Goal: Task Accomplishment & Management: Complete application form

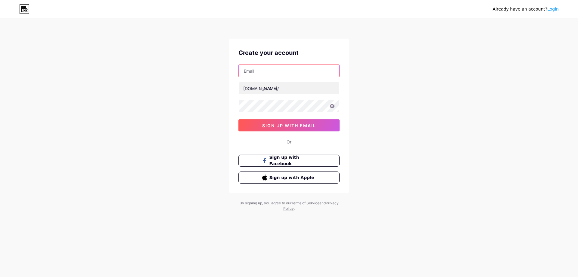
click at [261, 68] on input "text" at bounding box center [289, 71] width 101 height 12
type input "[EMAIL_ADDRESS][DOMAIN_NAME]"
click at [417, 203] on div "Already have an account? Login Create your account trancaoquyen12313@gmail.com …" at bounding box center [289, 115] width 578 height 230
click at [220, 98] on div "Already have an account? Login Create your account trancaoquyen12313@gmail.com …" at bounding box center [289, 115] width 578 height 230
click at [205, 100] on div "Already have an account? Login Create your account trancaoquyen12313@gmail.com …" at bounding box center [289, 115] width 578 height 230
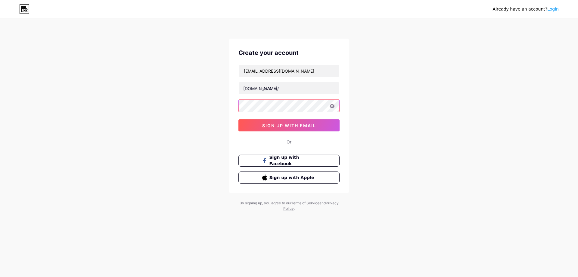
click at [209, 95] on div "Already have an account? Login Create your account trancaoquyen12313@gmail.com …" at bounding box center [289, 115] width 578 height 230
drag, startPoint x: 281, startPoint y: 90, endPoint x: 263, endPoint y: 92, distance: 17.8
click at [263, 92] on input "text" at bounding box center [289, 88] width 101 height 12
type input "t"
type input "tiger_f04"
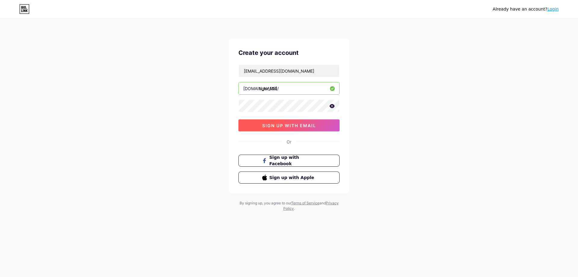
click at [301, 123] on span "sign up with email" at bounding box center [289, 125] width 54 height 5
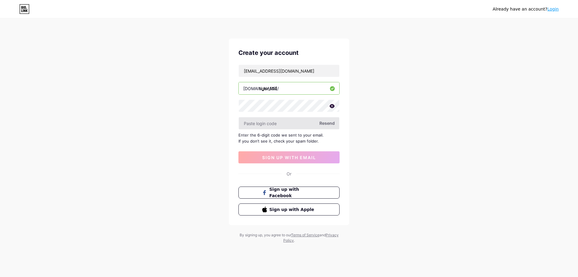
click at [304, 120] on input "text" at bounding box center [289, 123] width 101 height 12
type input "1"
click at [326, 125] on div "Resend" at bounding box center [289, 123] width 101 height 13
click at [279, 122] on input "text" at bounding box center [289, 123] width 101 height 12
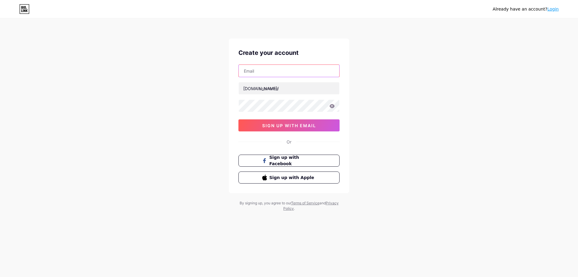
click at [260, 69] on input "text" at bounding box center [289, 71] width 101 height 12
type input "trancaoquyen12313@gmail.com"
click at [301, 90] on input "text" at bounding box center [289, 88] width 101 height 12
type input "t"
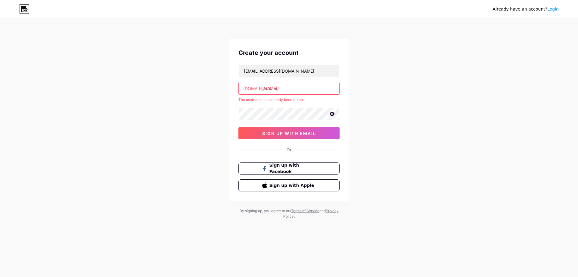
type input "t"
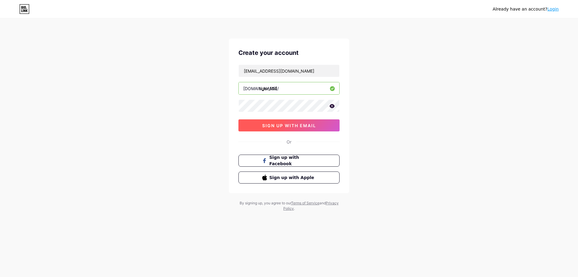
type input "tiger_f04"
click at [306, 125] on span "sign up with email" at bounding box center [289, 125] width 54 height 5
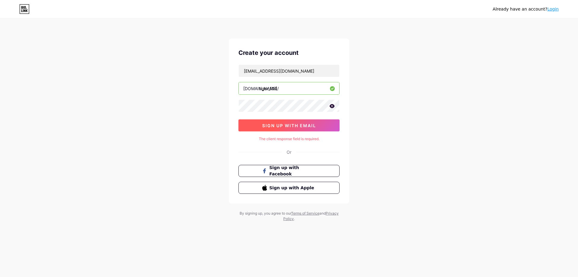
click at [296, 127] on span "sign up with email" at bounding box center [289, 125] width 54 height 5
click at [229, 103] on div "Create your account trancaoquyen12313@gmail.com bio.link/ tiger_f04 sign up wit…" at bounding box center [289, 121] width 120 height 165
click at [292, 127] on span "sign up with email" at bounding box center [289, 125] width 54 height 5
drag, startPoint x: 314, startPoint y: 139, endPoint x: 276, endPoint y: 139, distance: 37.7
click at [276, 139] on div "Too Many Attempts." at bounding box center [289, 138] width 101 height 5
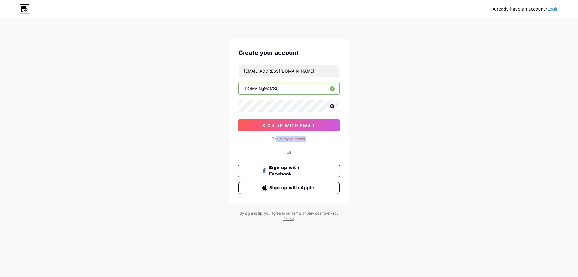
click at [296, 170] on span "Sign up with Facebook" at bounding box center [292, 170] width 47 height 13
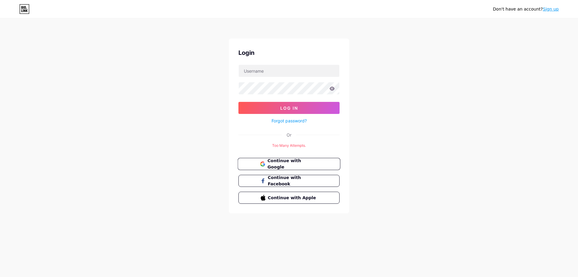
click at [294, 163] on span "Continue with Google" at bounding box center [292, 164] width 50 height 13
click at [315, 161] on span "Continue with Google" at bounding box center [292, 164] width 50 height 13
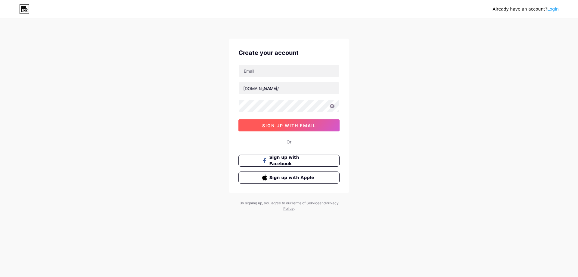
click at [300, 125] on span "sign up with email" at bounding box center [289, 125] width 54 height 5
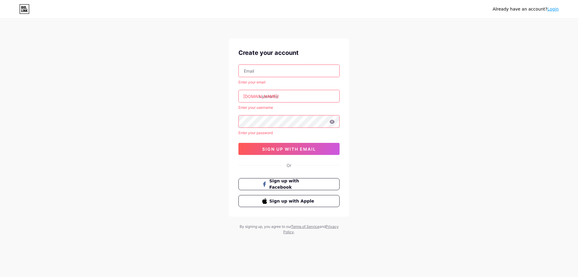
click at [263, 71] on input "text" at bounding box center [289, 71] width 101 height 12
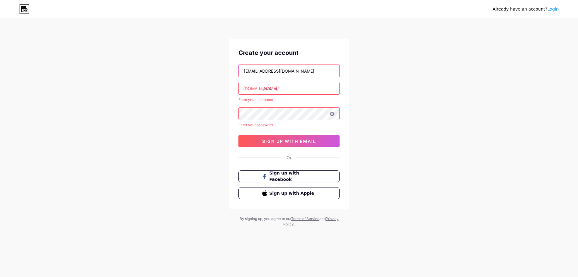
type input "[EMAIL_ADDRESS][DOMAIN_NAME]"
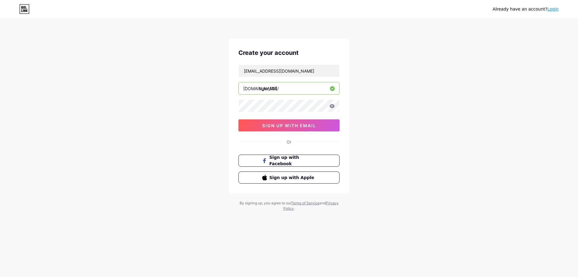
type input "tiger_f04"
click at [311, 124] on span "sign up with email" at bounding box center [289, 125] width 54 height 5
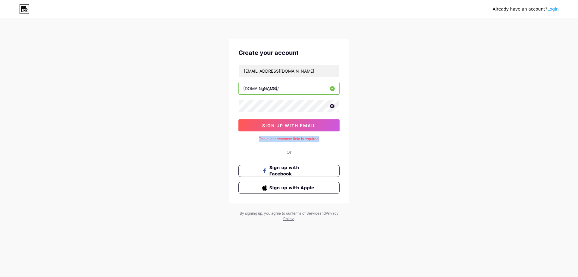
drag, startPoint x: 326, startPoint y: 141, endPoint x: 259, endPoint y: 141, distance: 66.3
click at [259, 141] on div "The client response field is required." at bounding box center [289, 138] width 101 height 5
copy div "The client response field is required."
click at [385, 146] on div "Already have an account? Login Create your account trancaoquyen12313@gmail.com …" at bounding box center [289, 120] width 578 height 241
click at [310, 129] on button "sign up with email" at bounding box center [289, 125] width 101 height 12
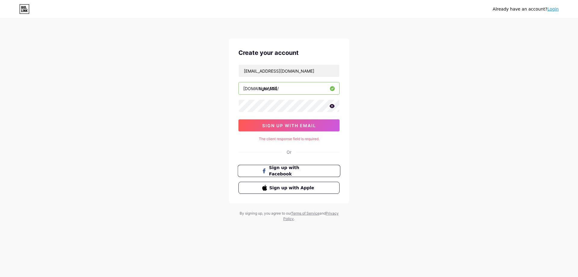
click at [295, 170] on span "Sign up with Facebook" at bounding box center [292, 170] width 47 height 13
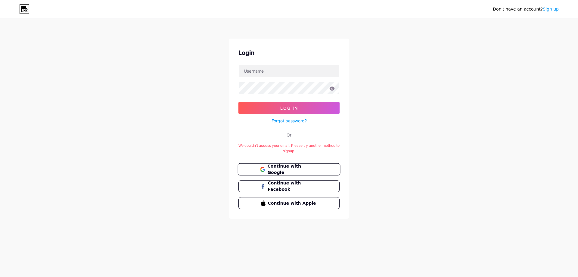
click at [314, 168] on span "Continue with Google" at bounding box center [292, 169] width 50 height 13
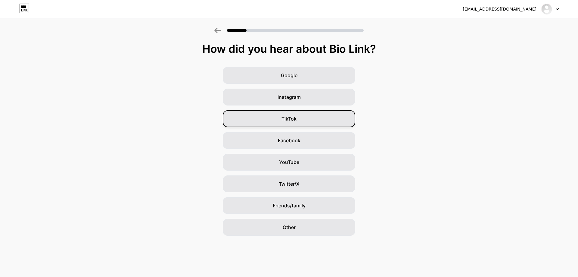
click at [298, 117] on div "TikTok" at bounding box center [289, 118] width 133 height 17
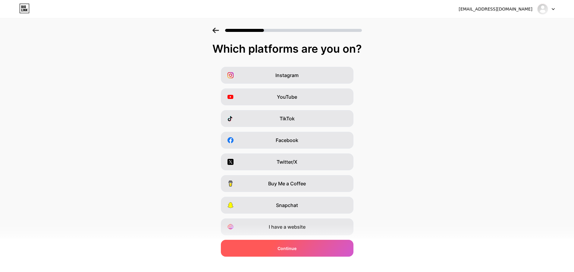
click at [301, 249] on div "Continue" at bounding box center [287, 248] width 133 height 17
click at [283, 249] on span "Continue" at bounding box center [286, 248] width 19 height 6
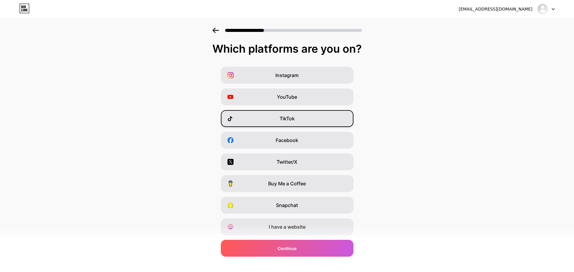
click at [273, 117] on div "TikTok" at bounding box center [287, 118] width 133 height 17
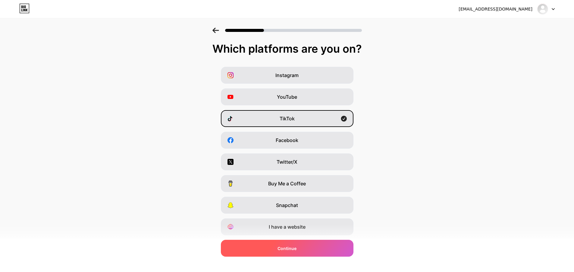
click at [311, 250] on div "Continue" at bounding box center [287, 248] width 133 height 17
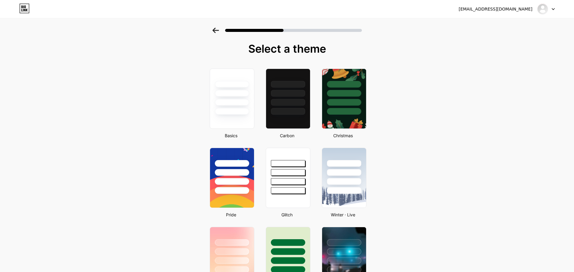
scroll to position [130, 0]
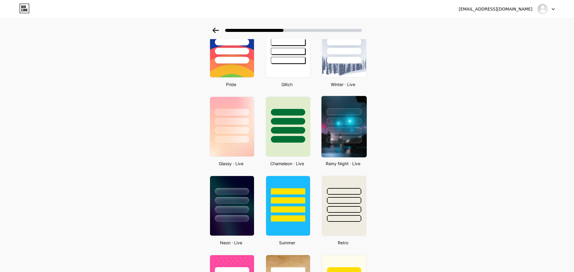
click at [343, 124] on div at bounding box center [343, 121] width 35 height 7
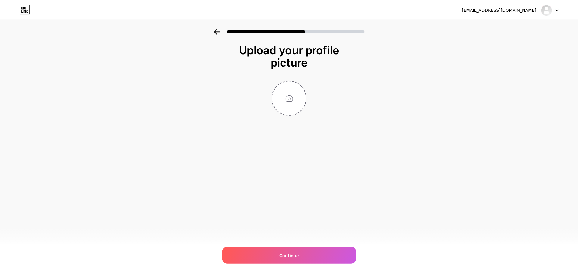
scroll to position [0, 0]
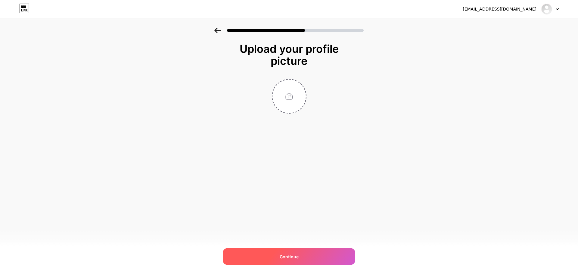
click at [307, 250] on div "Continue" at bounding box center [289, 256] width 133 height 17
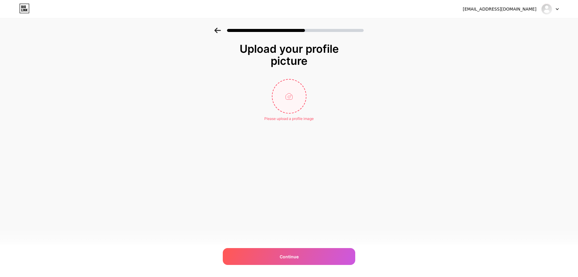
click at [295, 95] on input "file" at bounding box center [289, 96] width 33 height 33
type input "C:\fakepath\z7097104457431_a85ce6d8d26401644f7a131f5ba5d152.jpg"
click at [304, 83] on icon at bounding box center [303, 83] width 2 height 2
click at [287, 100] on input "file" at bounding box center [289, 96] width 33 height 33
type input "C:\fakepath\556024003_1339240570889062_6953600191650644325_n.jpg"
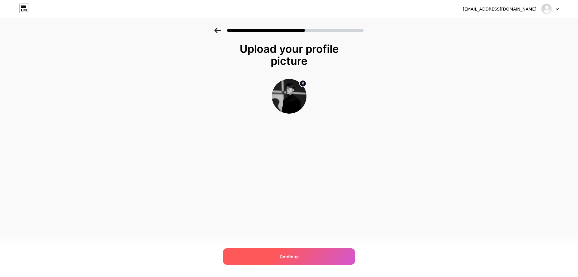
click at [287, 251] on div "Continue" at bounding box center [289, 256] width 133 height 17
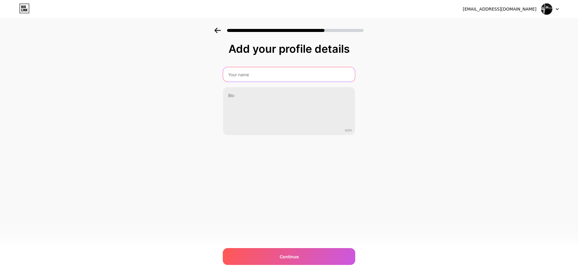
click at [260, 70] on input "text" at bounding box center [289, 74] width 132 height 14
type input "Tiger_F04"
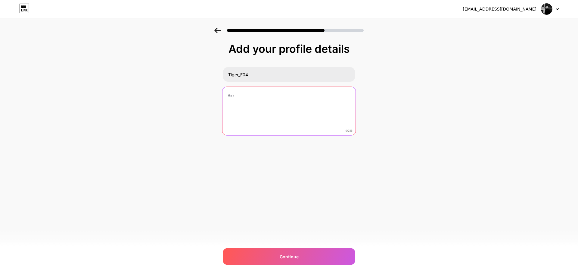
click at [237, 108] on textarea at bounding box center [289, 111] width 133 height 49
click at [252, 92] on textarea at bounding box center [289, 111] width 133 height 49
type textarea "c"
type textarea "C"
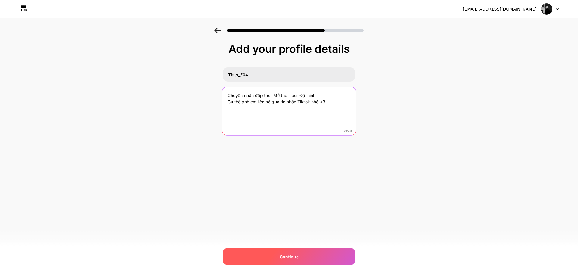
type textarea "Chuyên nhận đập thẻ -Mở thẻ - buil Đội hình Cụ thể anh em liên hệ qua tin nhắn …"
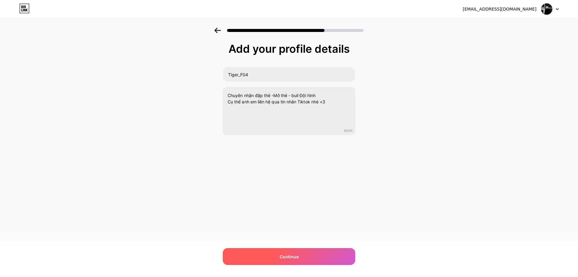
click at [279, 256] on div "Continue" at bounding box center [289, 256] width 133 height 17
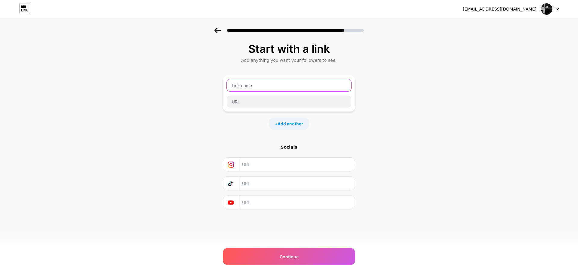
click at [277, 89] on input "text" at bounding box center [289, 85] width 125 height 12
paste input "[URL][DOMAIN_NAME]"
type input "[URL][DOMAIN_NAME]"
click at [408, 131] on div "Start with a link Add anything you want your followers to see. [URL][DOMAIN_NAM…" at bounding box center [289, 134] width 578 height 212
click at [261, 188] on input "text" at bounding box center [296, 183] width 109 height 14
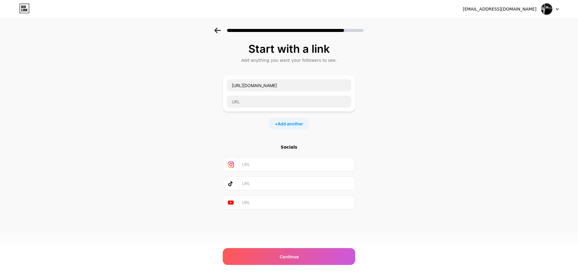
click at [261, 187] on input "text" at bounding box center [296, 183] width 109 height 14
paste input "https://www.tiktok.com/@quyentranf04"
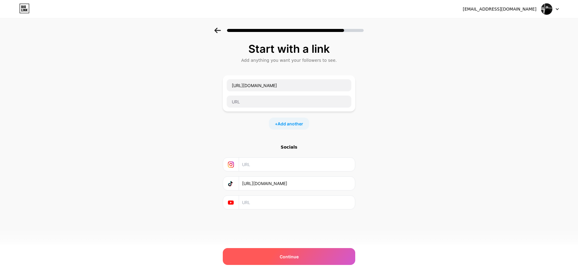
type input "https://www.tiktok.com/@quyentranf04"
click at [297, 251] on div "Continue" at bounding box center [289, 256] width 133 height 17
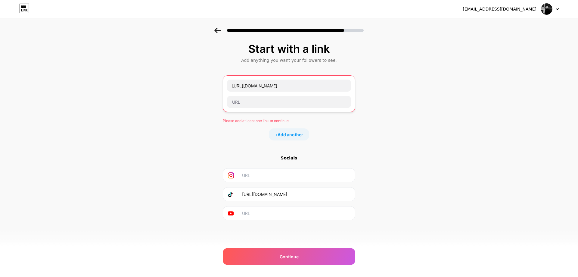
click at [263, 108] on div at bounding box center [289, 101] width 125 height 13
click at [264, 101] on input "text" at bounding box center [289, 102] width 124 height 12
paste input "https://www.tiktok.com/@quyentranf04"
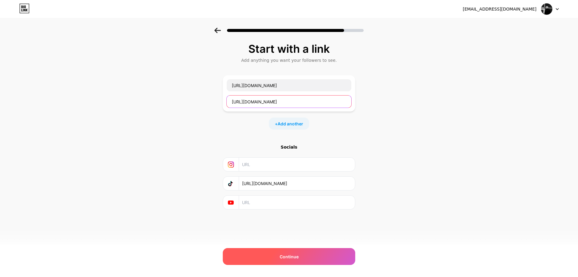
type input "https://www.tiktok.com/@quyentranf04"
click at [286, 257] on span "Continue" at bounding box center [289, 256] width 19 height 6
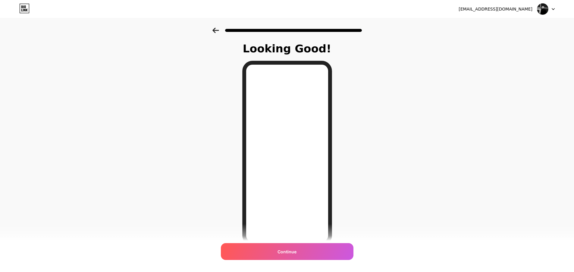
click at [219, 30] on icon at bounding box center [215, 30] width 7 height 5
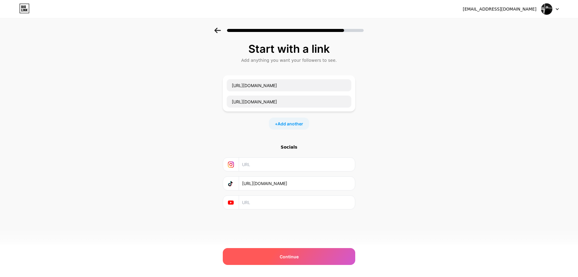
click at [301, 253] on div "Continue" at bounding box center [289, 256] width 133 height 17
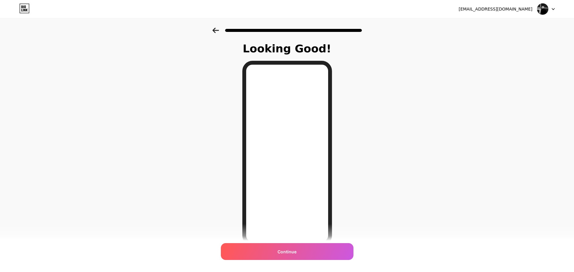
click at [296, 254] on span "Continue" at bounding box center [286, 252] width 19 height 6
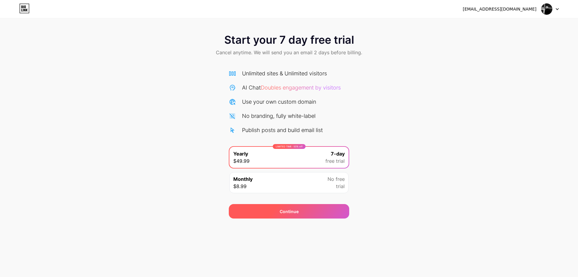
click at [316, 207] on div "Continue" at bounding box center [289, 211] width 120 height 14
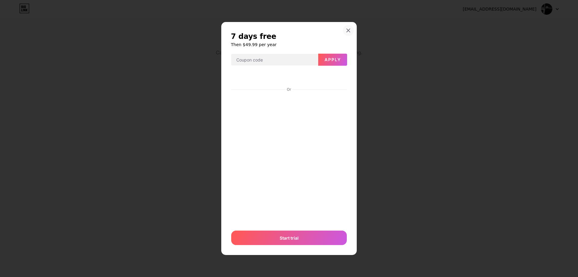
click at [350, 31] on icon at bounding box center [348, 30] width 5 height 5
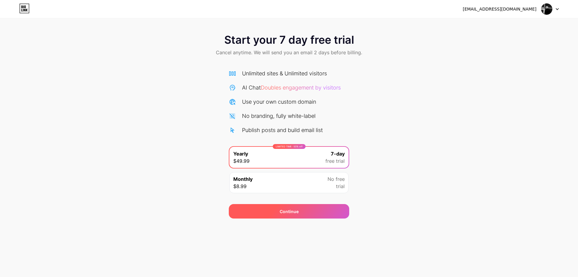
click at [272, 206] on div "Continue" at bounding box center [289, 211] width 120 height 14
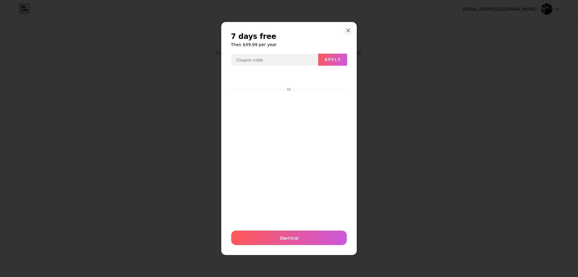
click at [347, 33] on div at bounding box center [348, 30] width 11 height 11
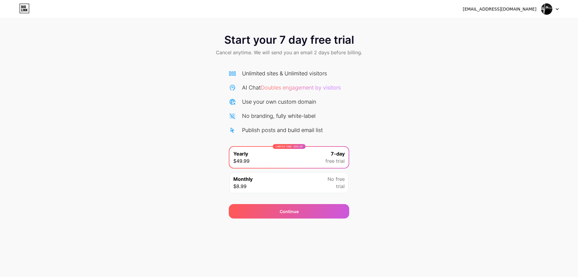
click at [545, 7] on img at bounding box center [546, 8] width 11 height 11
